Goal: Check status: Check status

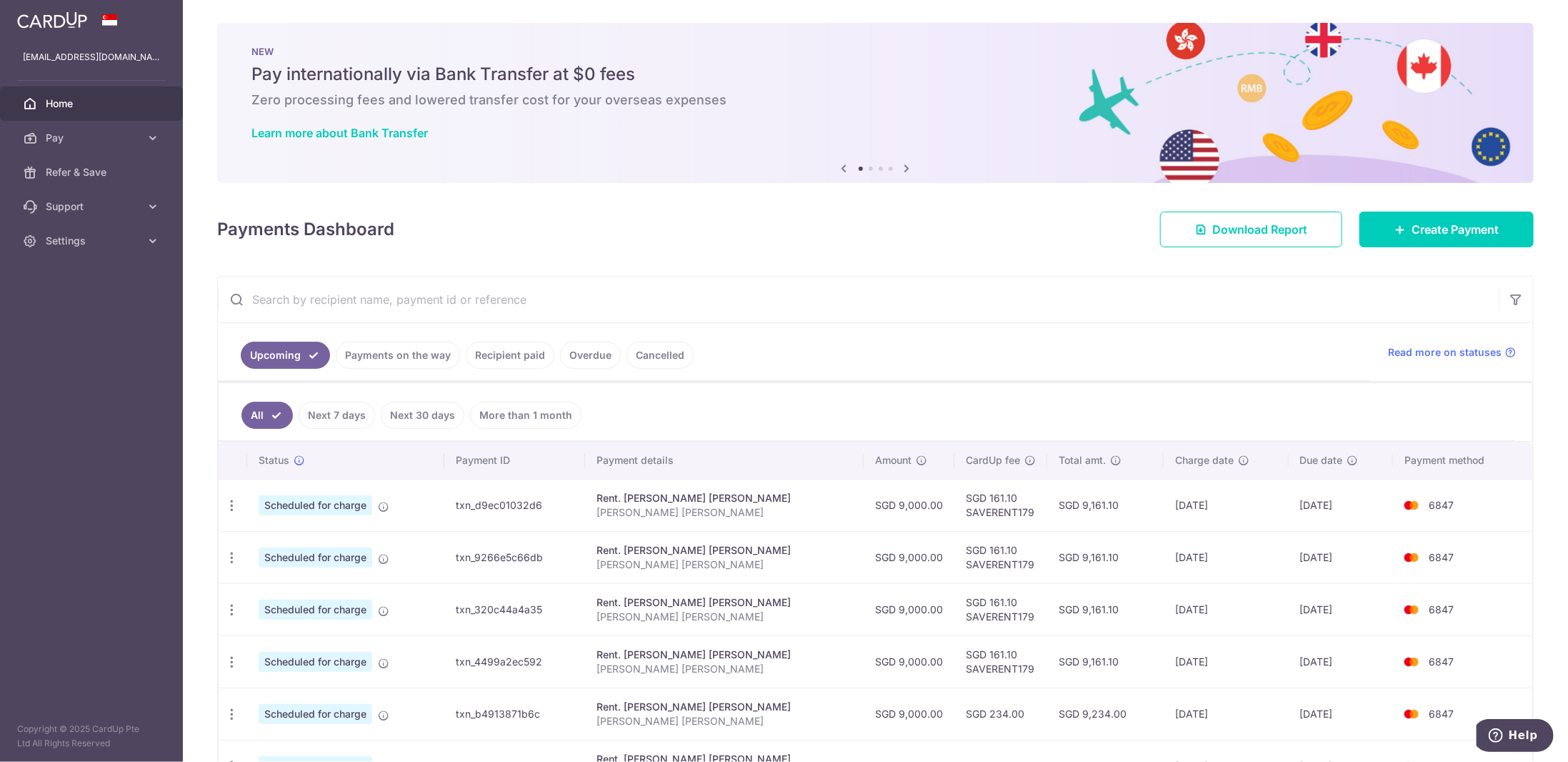
click at [511, 357] on link "Recipient paid" at bounding box center [510, 355] width 89 height 27
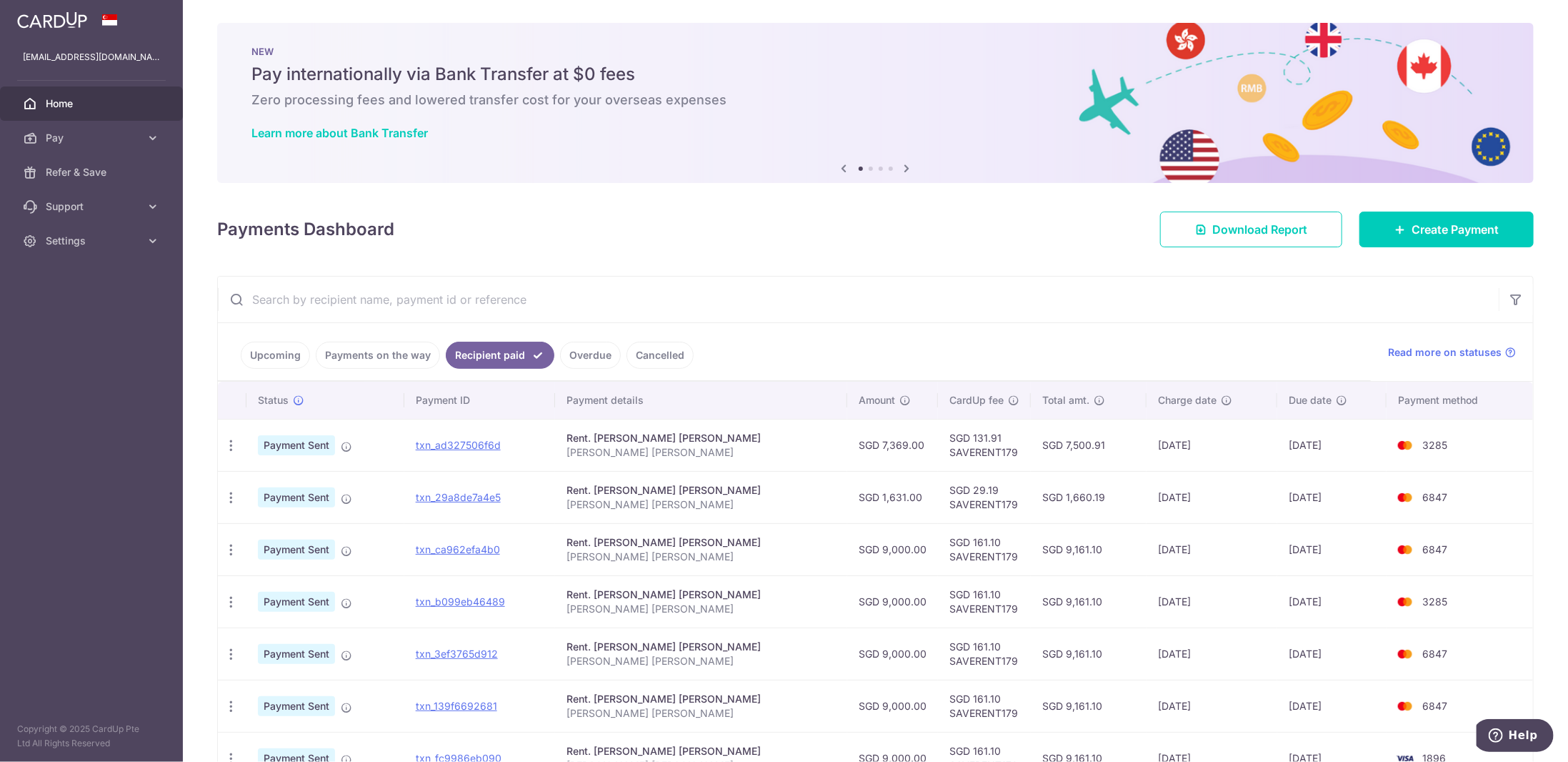
click at [1146, 494] on td "[DATE]" at bounding box center [1211, 496] width 130 height 52
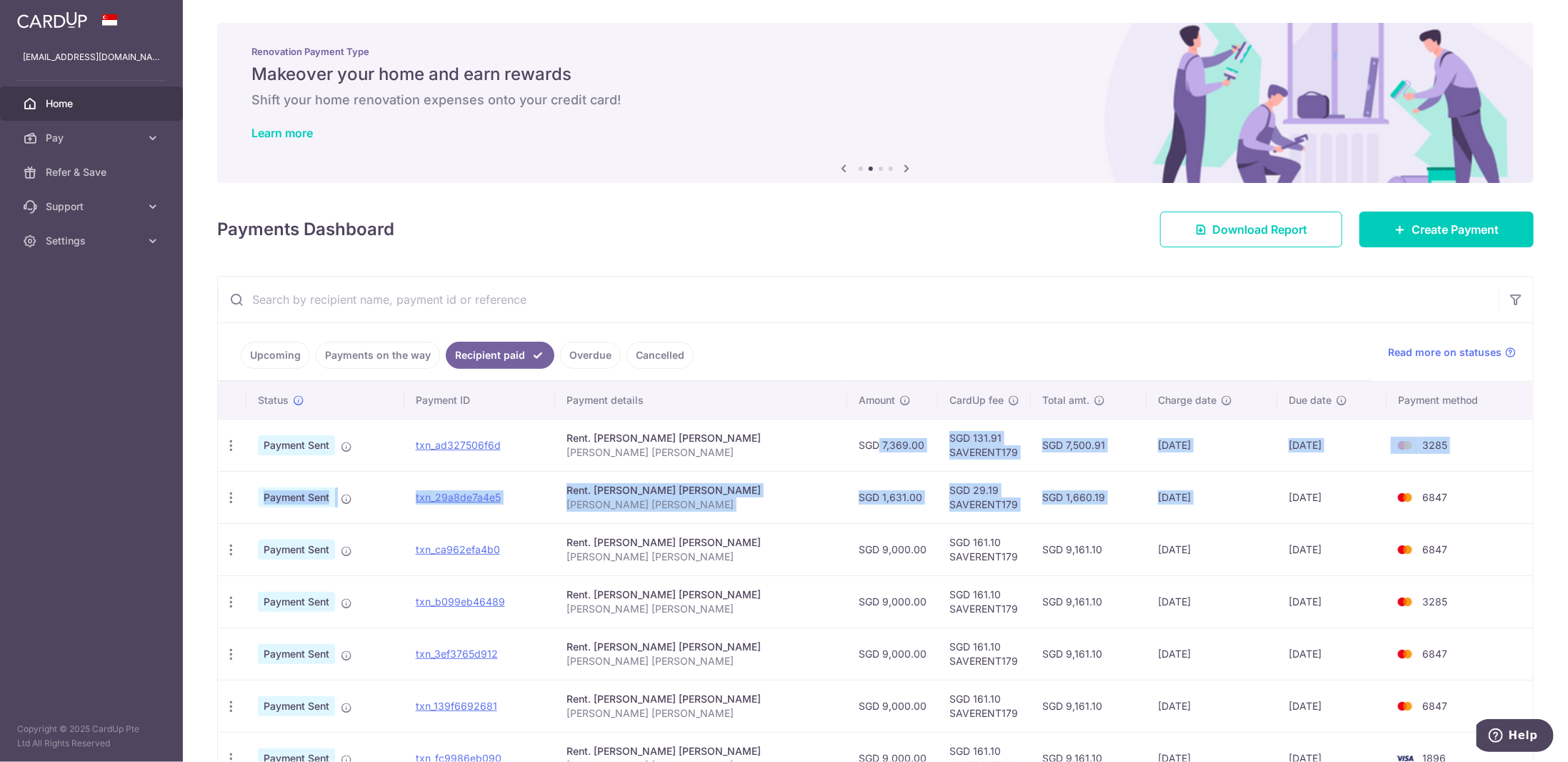
drag, startPoint x: 1141, startPoint y: 494, endPoint x: 881, endPoint y: 440, distance: 265.5
click at [881, 440] on tbody "PDF Receipt Payment Sent txn_ad327506f6d Rent. TING [PERSON_NAME] [PERSON_NAME]…" at bounding box center [875, 627] width 1315 height 418
click at [881, 440] on td "SGD 7,369.00" at bounding box center [892, 444] width 90 height 52
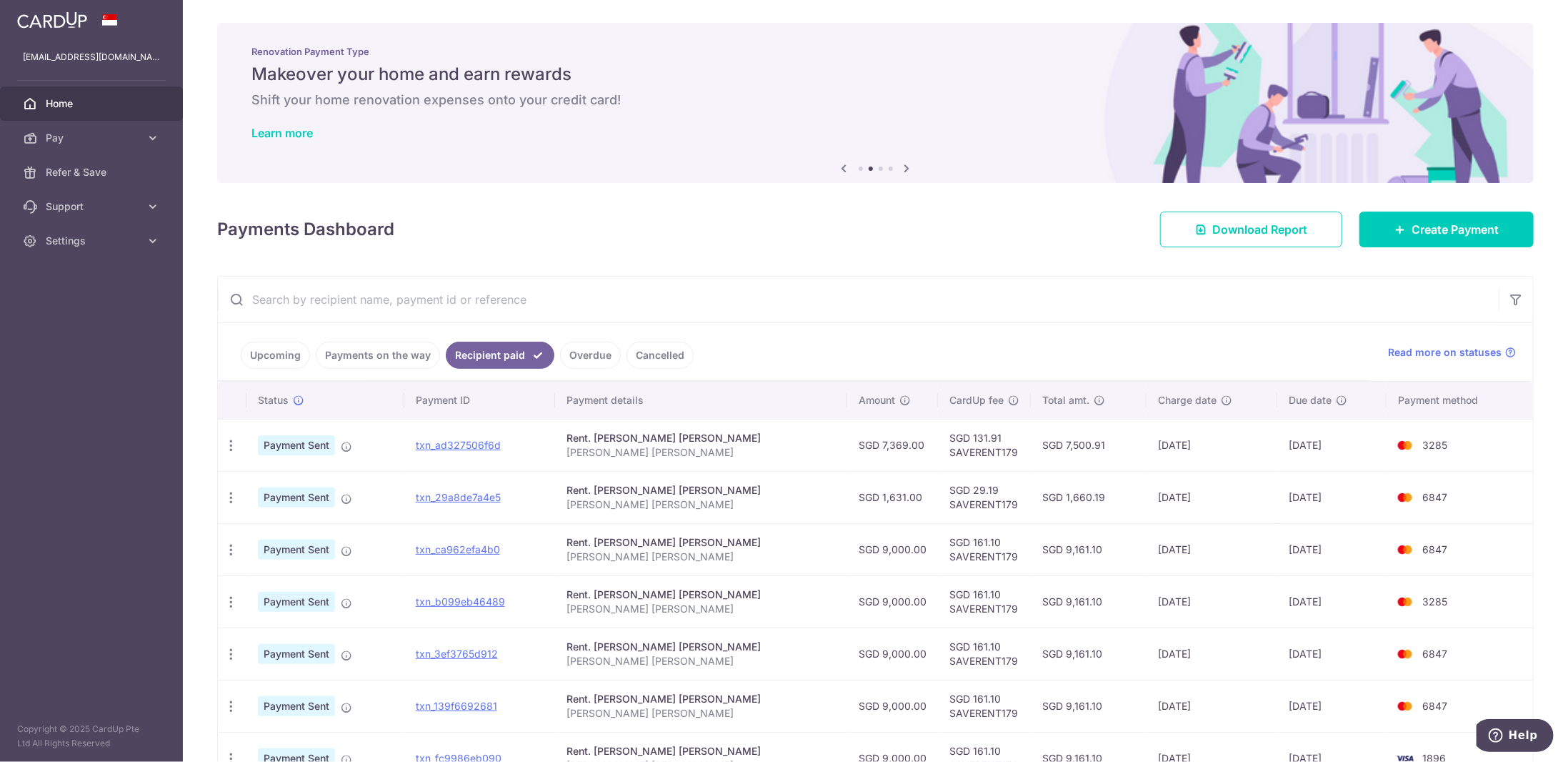
click at [881, 440] on td "SGD 7,369.00" at bounding box center [892, 444] width 90 height 52
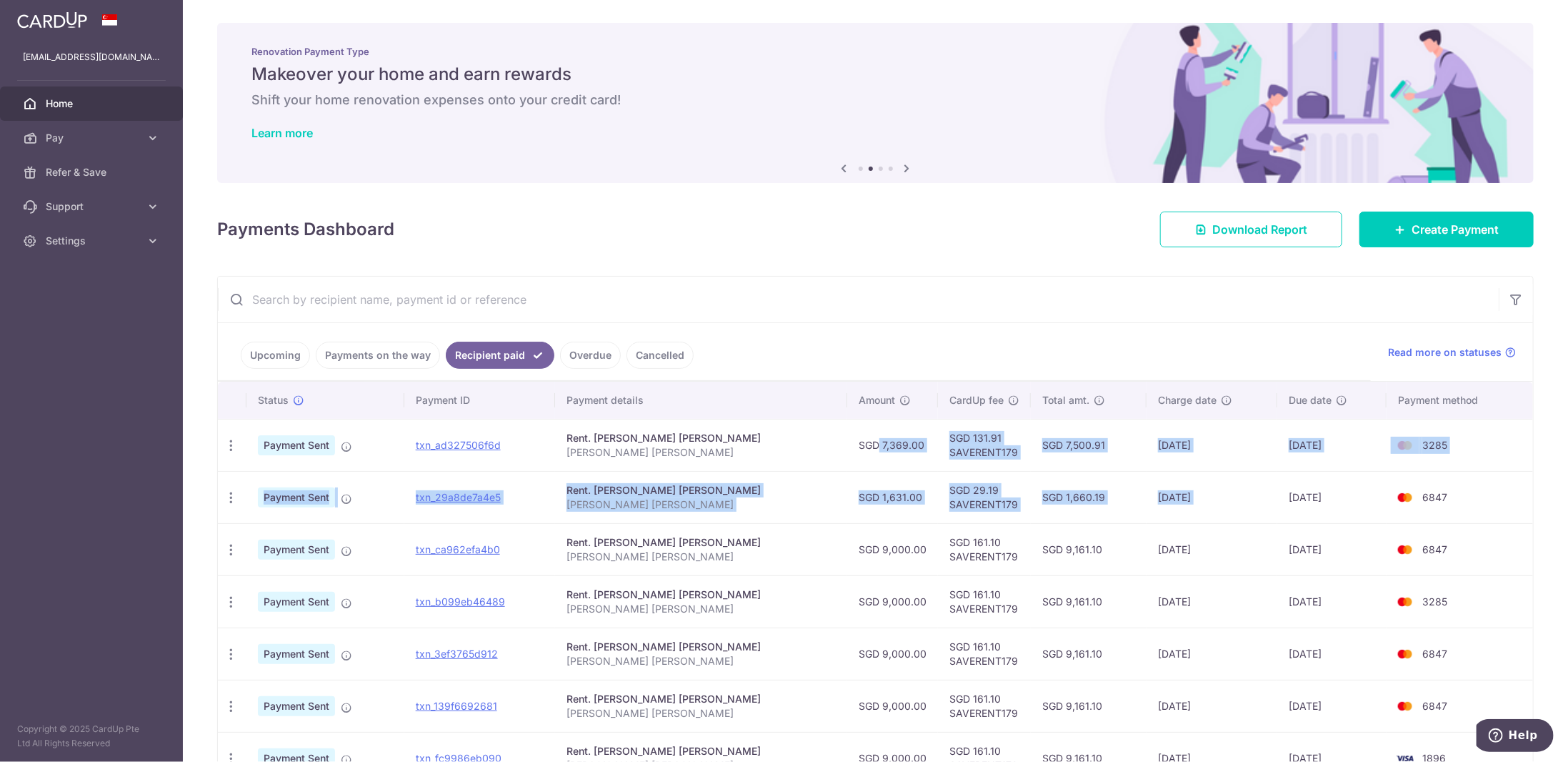
drag, startPoint x: 881, startPoint y: 440, endPoint x: 1179, endPoint y: 482, distance: 300.9
click at [1179, 482] on tbody "PDF Receipt Payment Sent txn_ad327506f6d Rent. TING [PERSON_NAME] [PERSON_NAME]…" at bounding box center [875, 627] width 1315 height 418
click at [863, 497] on td "SGD 1,631.00" at bounding box center [892, 496] width 90 height 52
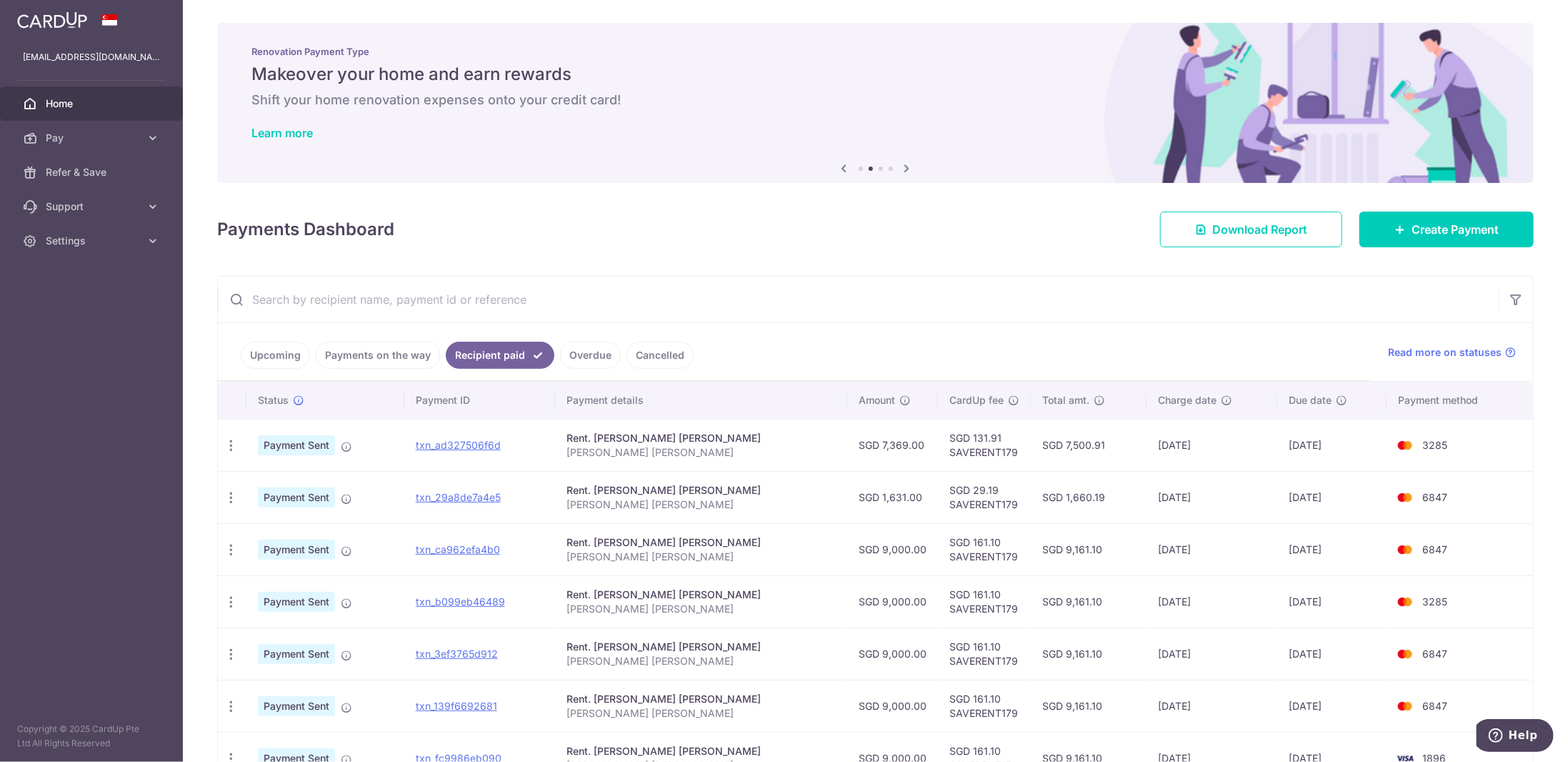
click at [863, 497] on td "SGD 1,631.00" at bounding box center [892, 496] width 90 height 52
click at [864, 449] on td "SGD 7,369.00" at bounding box center [892, 444] width 90 height 52
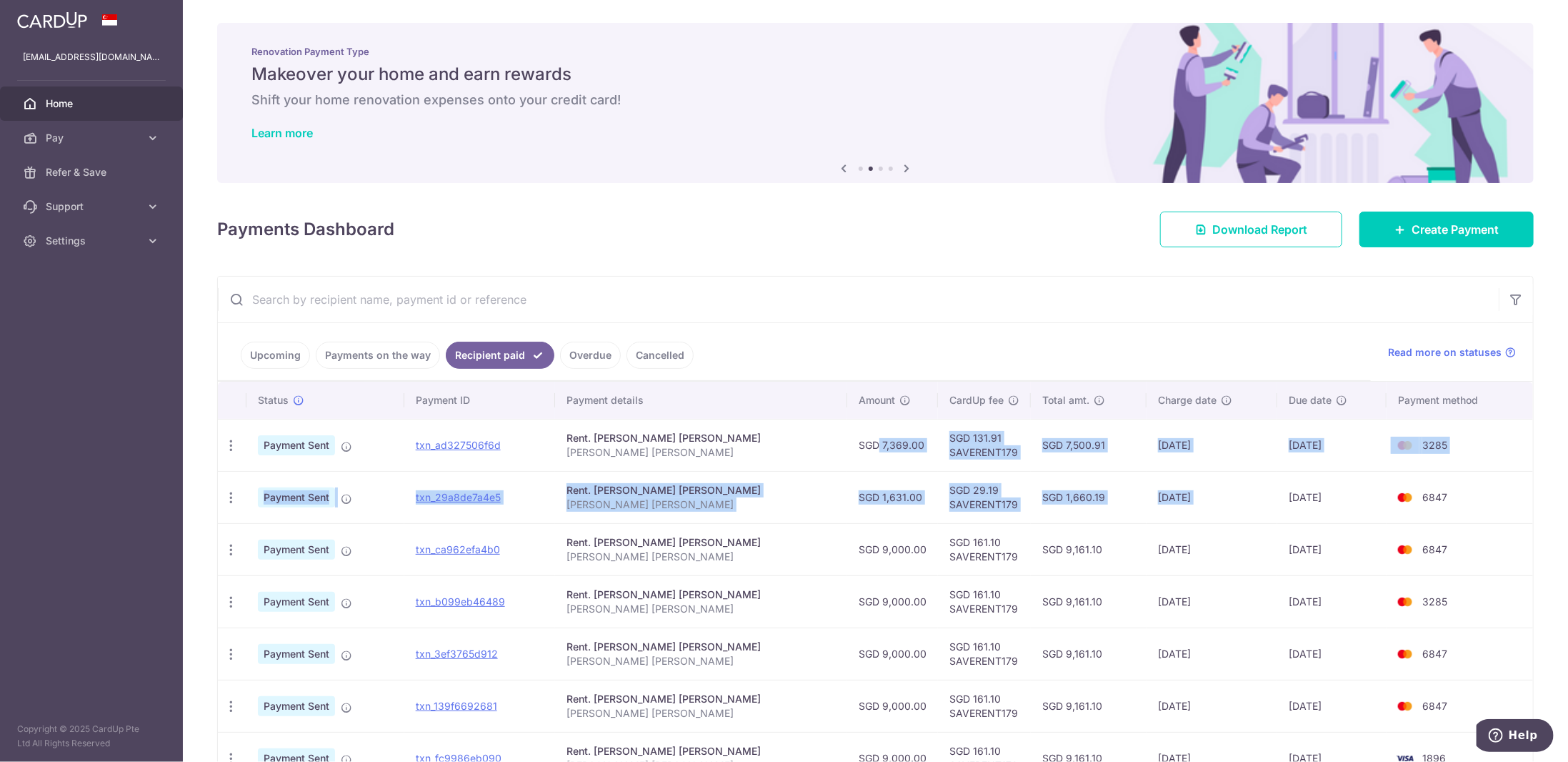
drag, startPoint x: 864, startPoint y: 449, endPoint x: 1138, endPoint y: 501, distance: 278.9
click at [1138, 501] on tbody "PDF Receipt Payment Sent txn_ad327506f6d Rent. TING [PERSON_NAME] [PERSON_NAME]…" at bounding box center [875, 627] width 1315 height 418
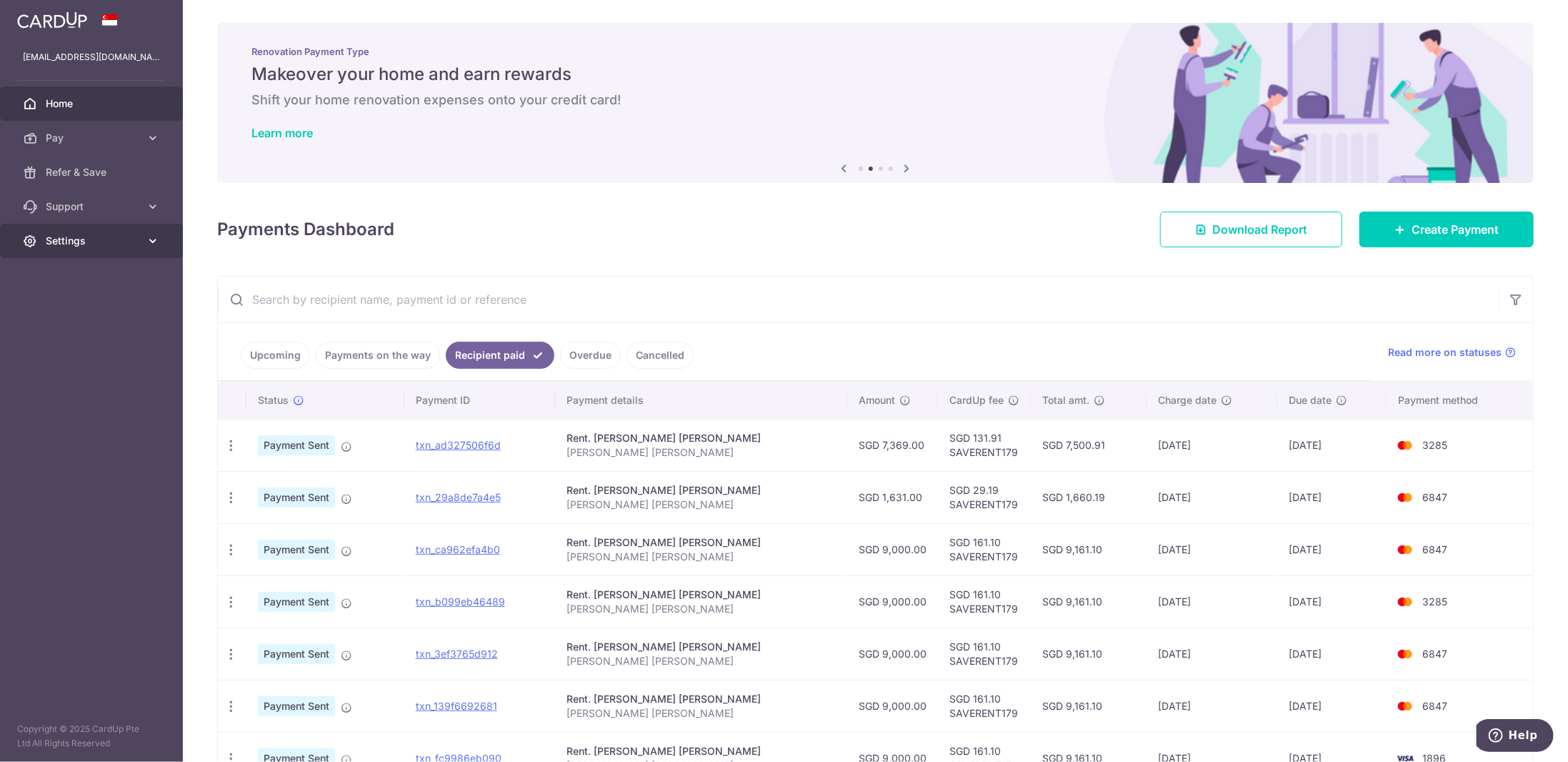
click at [118, 251] on link "Settings" at bounding box center [91, 240] width 183 height 34
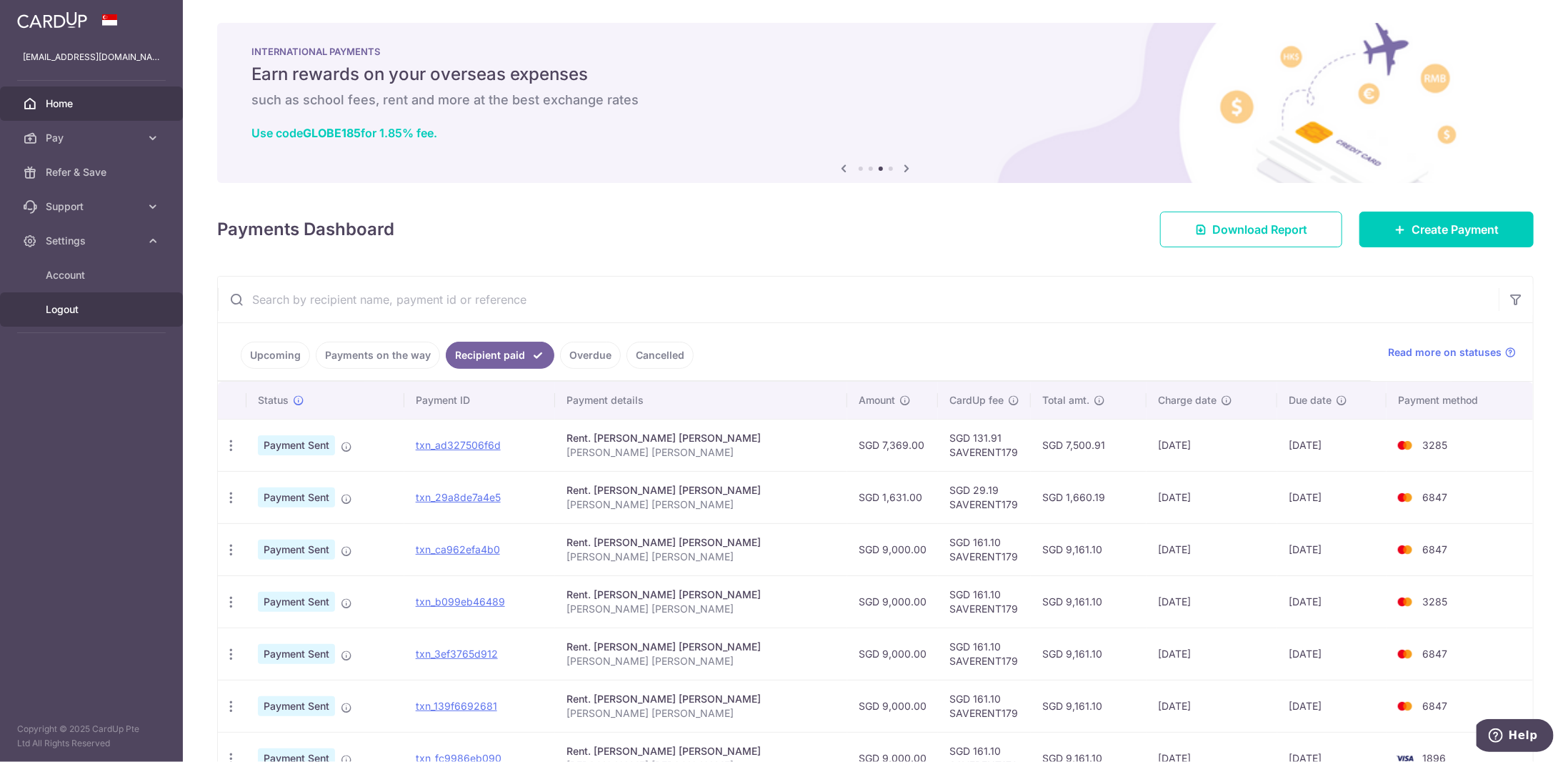
click at [100, 295] on link "Logout" at bounding box center [91, 309] width 183 height 34
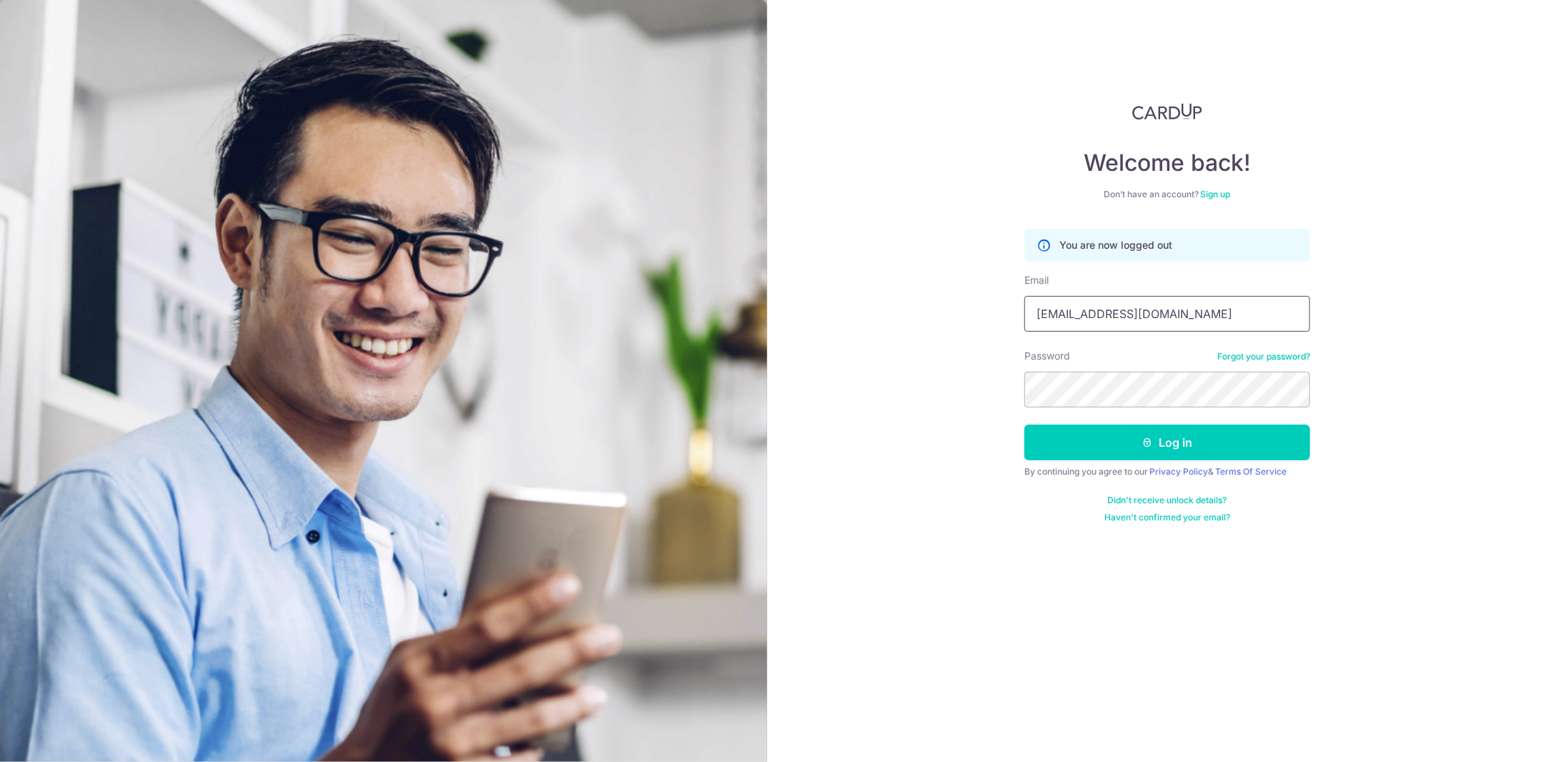
click at [1096, 319] on input "[EMAIL_ADDRESS][DOMAIN_NAME]" at bounding box center [1167, 314] width 285 height 36
type input "rew1qq@gmail.com"
click at [1173, 436] on button "Log in" at bounding box center [1167, 442] width 285 height 36
